Goal: Information Seeking & Learning: Find specific fact

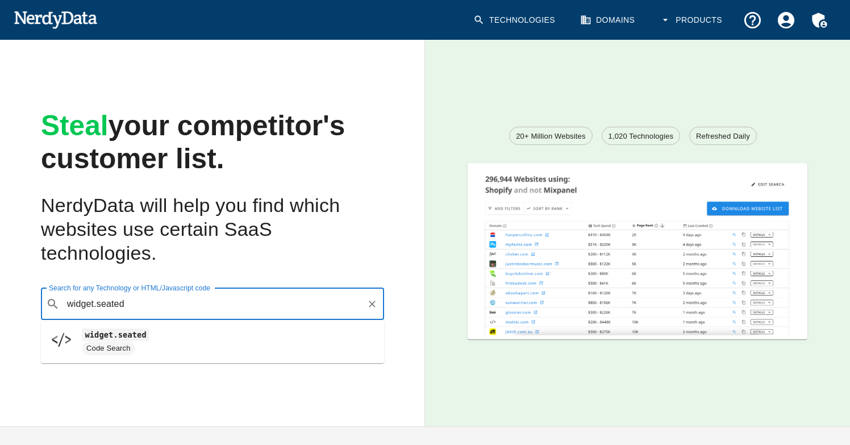
type input "widget.seated"
type input "[DOMAIN_NAME]"
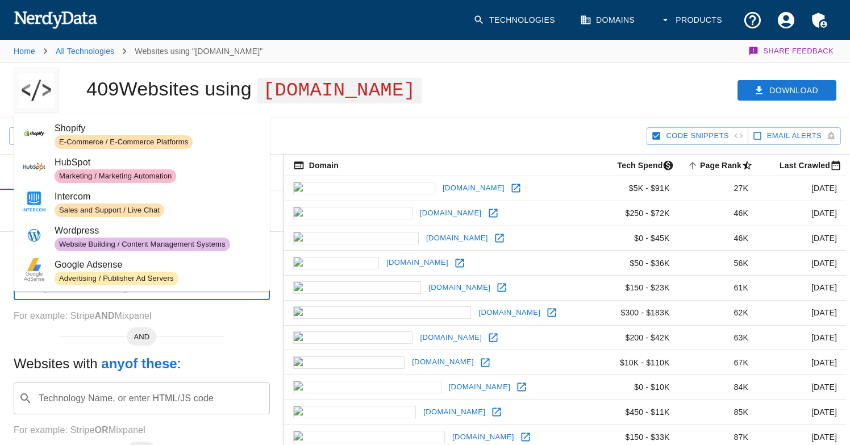
click at [214, 295] on input "Technology Name, or enter HTML/JS code" at bounding box center [206, 284] width 81 height 22
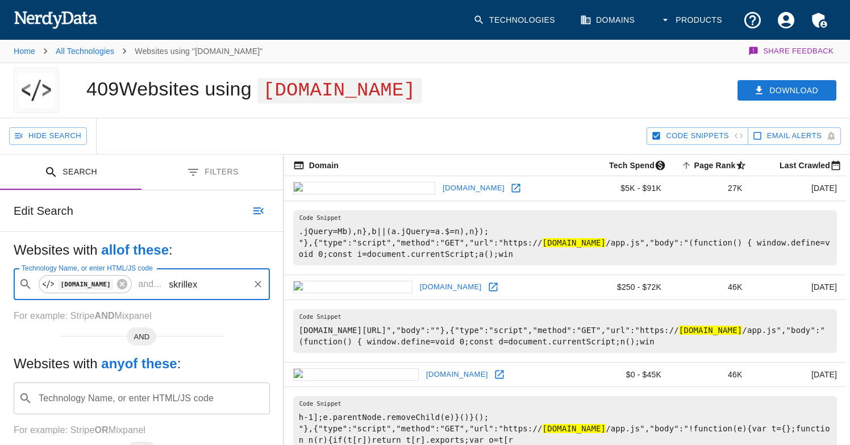
type input "skrillex"
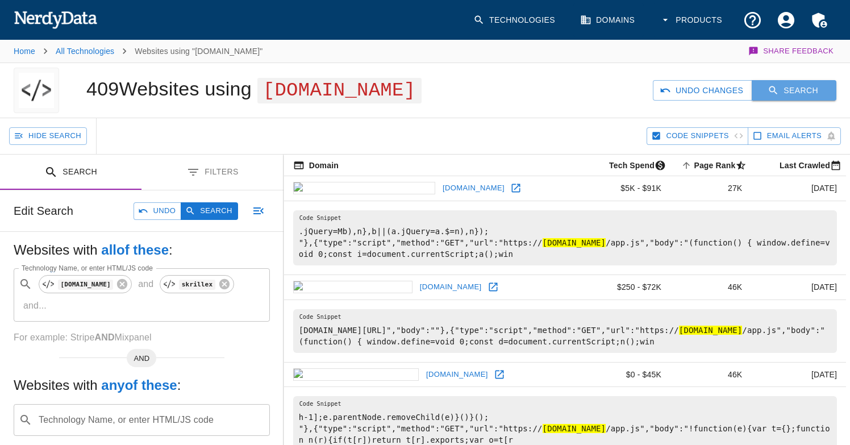
click at [822, 101] on button "Search" at bounding box center [794, 90] width 85 height 21
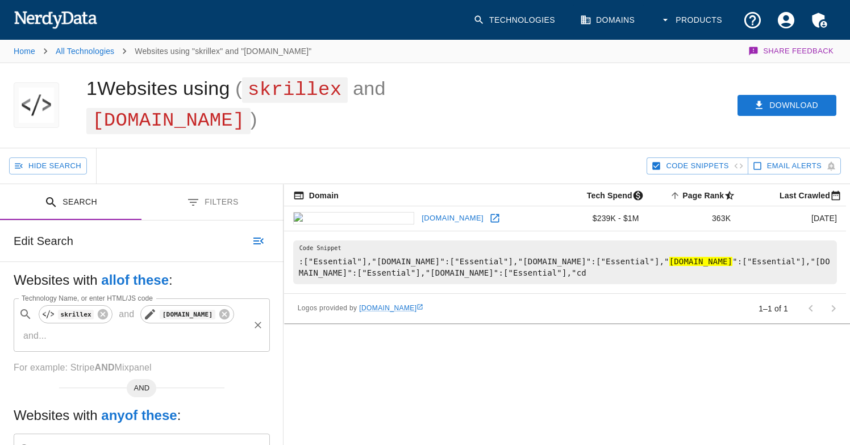
click at [143, 321] on icon at bounding box center [150, 314] width 14 height 14
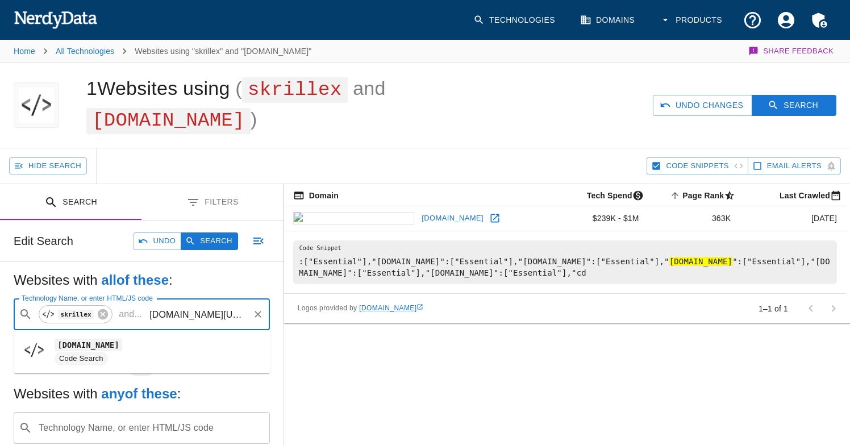
scroll to position [0, 9]
type input "[DOMAIN_NAME][URL]"
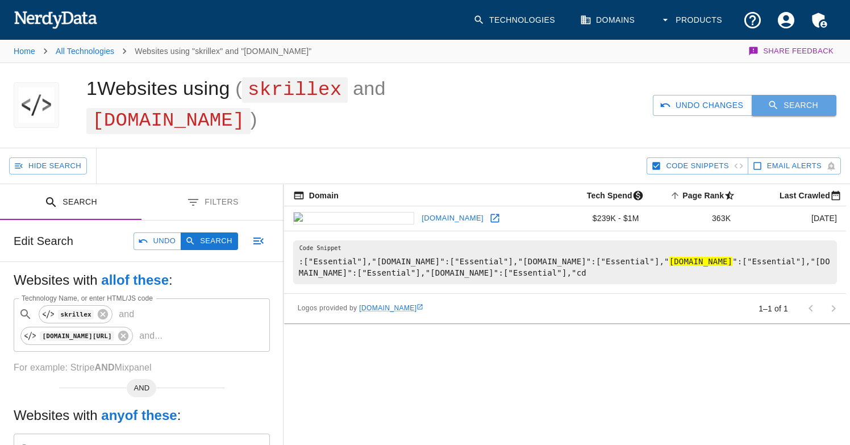
click at [818, 99] on button "Search" at bounding box center [794, 105] width 85 height 21
